Goal: Task Accomplishment & Management: Manage account settings

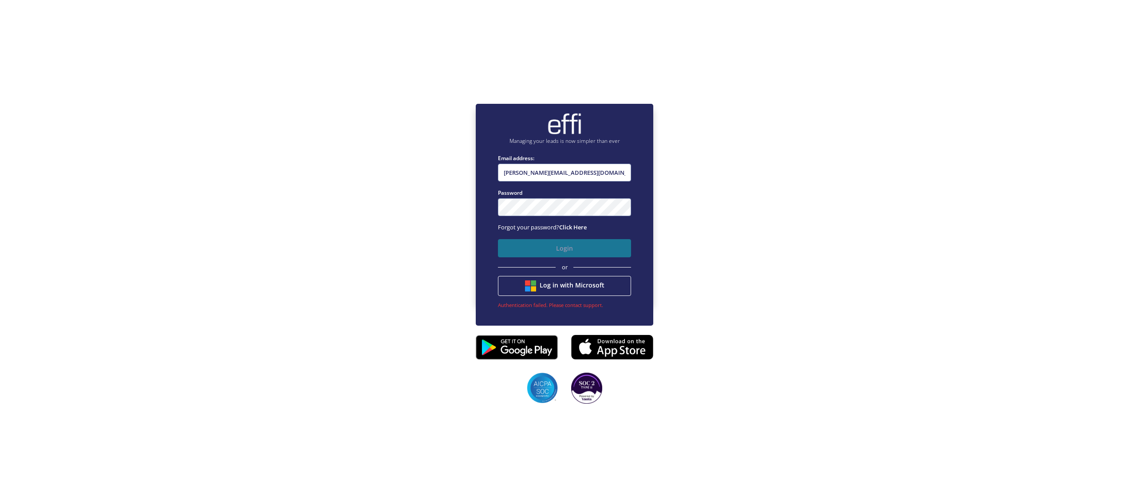
click at [562, 245] on button "Login" at bounding box center [564, 248] width 133 height 18
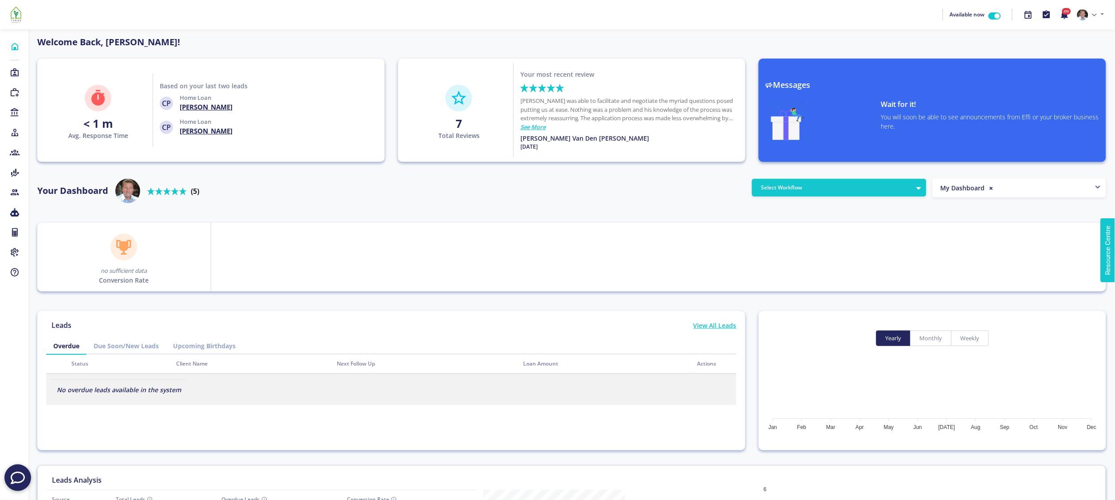
scroll to position [80, 142]
